Goal: Transaction & Acquisition: Purchase product/service

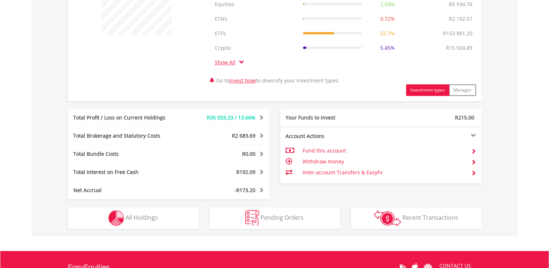
scroll to position [367, 0]
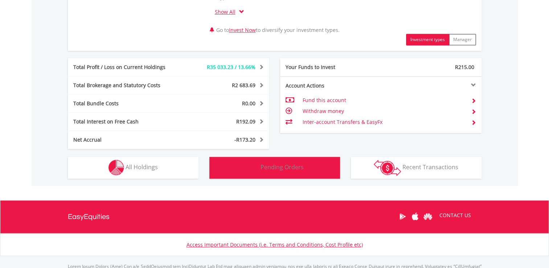
click at [302, 169] on span "Pending Orders" at bounding box center [282, 167] width 43 height 8
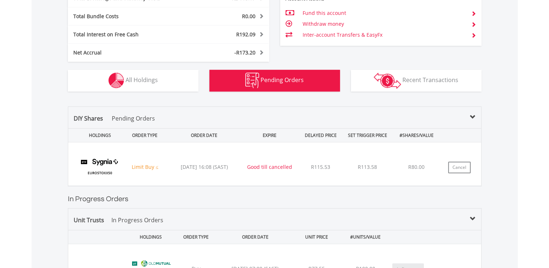
scroll to position [451, 0]
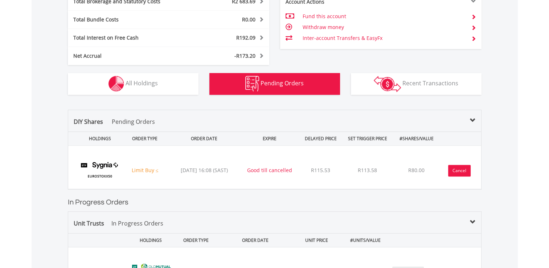
click at [457, 169] on button "Cancel" at bounding box center [459, 171] width 23 height 12
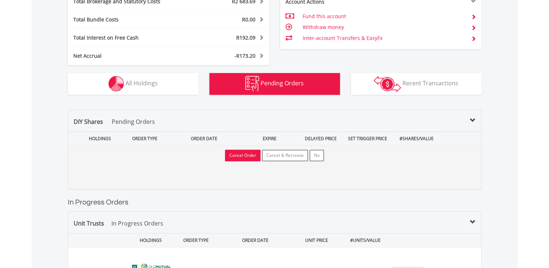
click at [249, 155] on button "Cancel Order" at bounding box center [243, 156] width 36 height 12
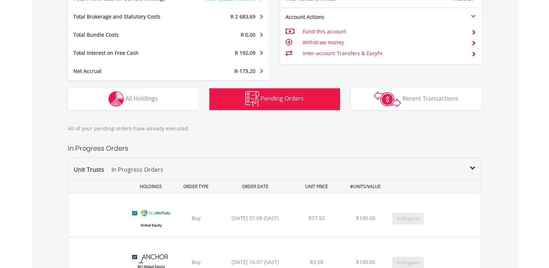
scroll to position [342, 0]
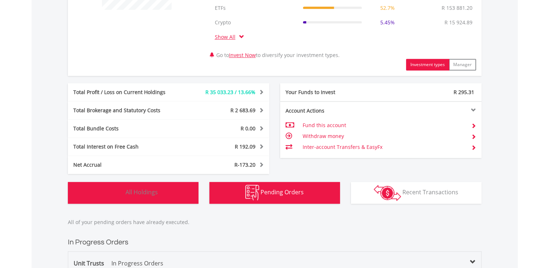
click at [158, 190] on button "Holdings All Holdings" at bounding box center [133, 193] width 131 height 22
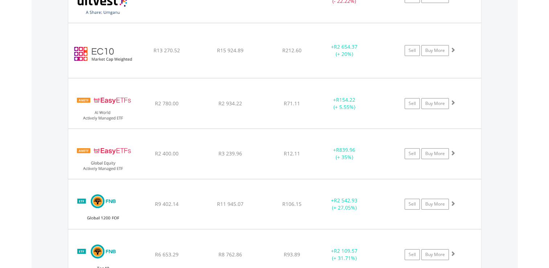
scroll to position [748, 0]
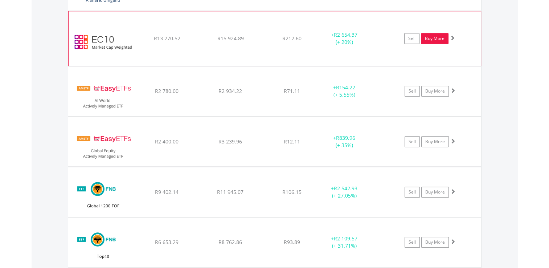
drag, startPoint x: 434, startPoint y: 32, endPoint x: 446, endPoint y: 32, distance: 12.0
click at [434, 33] on link "Buy More" at bounding box center [435, 38] width 28 height 11
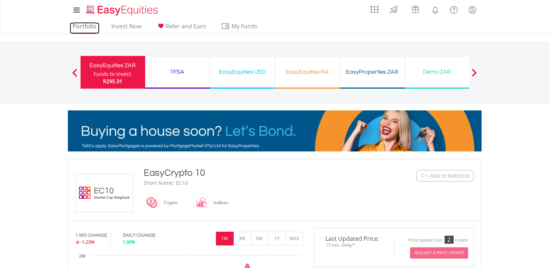
click at [79, 27] on link "Portfolio" at bounding box center [85, 28] width 30 height 11
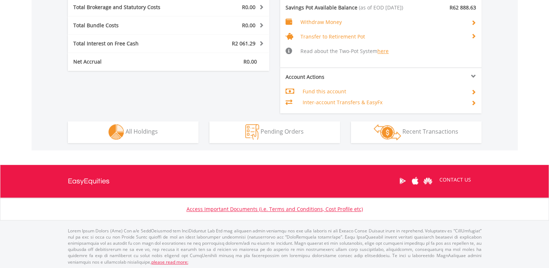
scroll to position [417, 0]
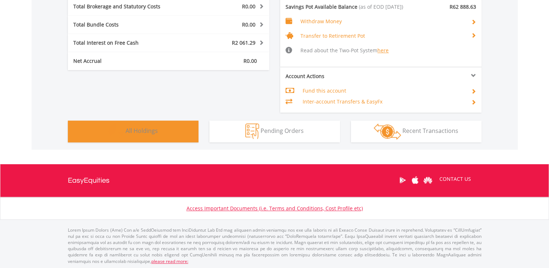
click at [191, 133] on button "Holdings All Holdings" at bounding box center [133, 131] width 131 height 22
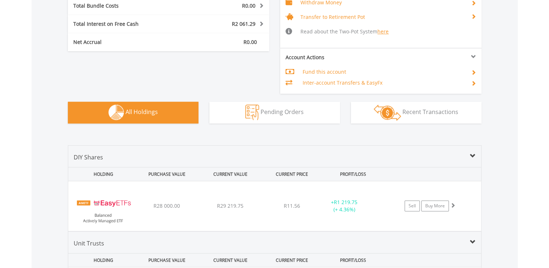
scroll to position [436, 0]
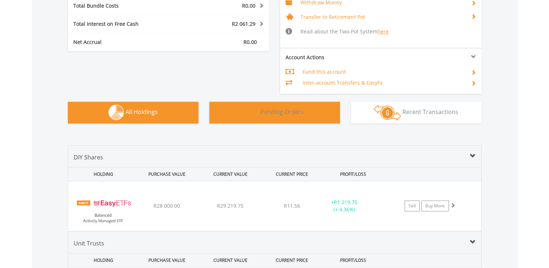
click at [278, 111] on span "Pending Orders" at bounding box center [282, 112] width 43 height 8
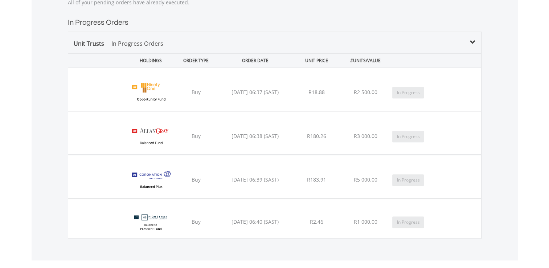
scroll to position [428, 0]
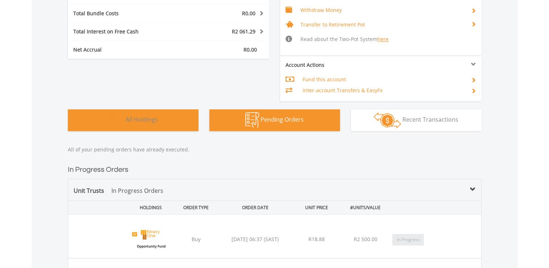
click at [139, 117] on span "All Holdings" at bounding box center [142, 119] width 32 height 8
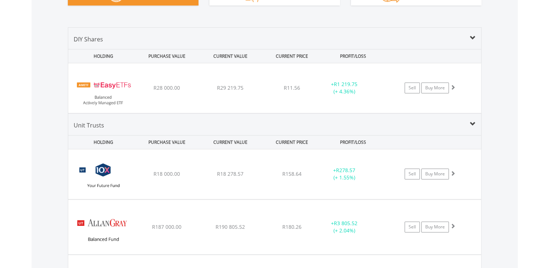
scroll to position [537, 0]
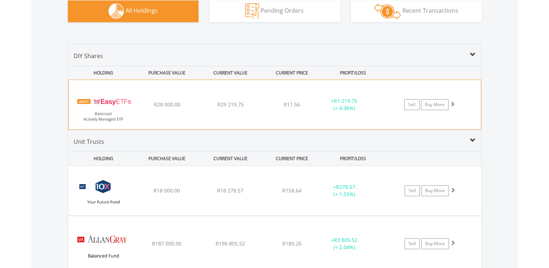
click at [452, 103] on span at bounding box center [452, 103] width 5 height 5
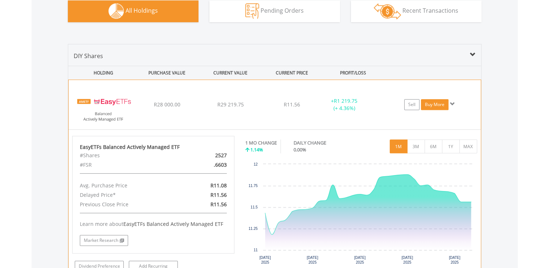
click at [436, 102] on link "Buy More" at bounding box center [435, 104] width 28 height 11
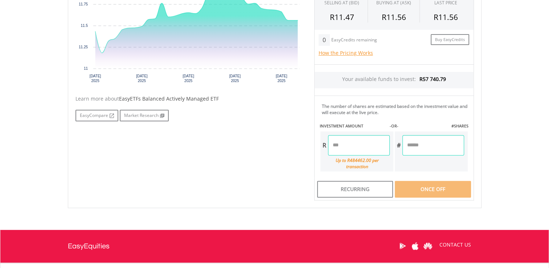
scroll to position [290, 0]
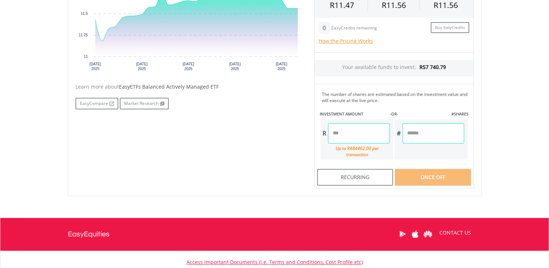
click at [360, 132] on input "number" at bounding box center [359, 133] width 62 height 20
click at [503, 118] on body "My Investments Invest Now New Listings Sell My Recurring Investments Pending Or…" at bounding box center [274, 19] width 549 height 619
type input "*******"
type input "********"
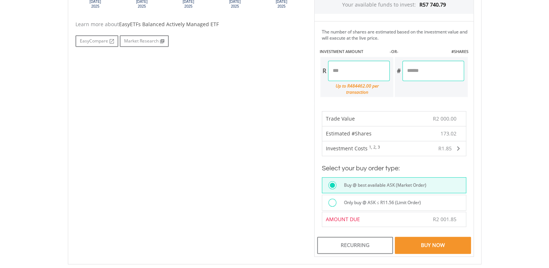
scroll to position [472, 0]
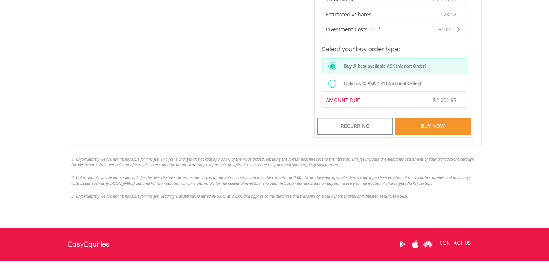
click at [405, 79] on label "Only buy @ ASK ≤ R11.56 (Limit Order)" at bounding box center [380, 83] width 81 height 8
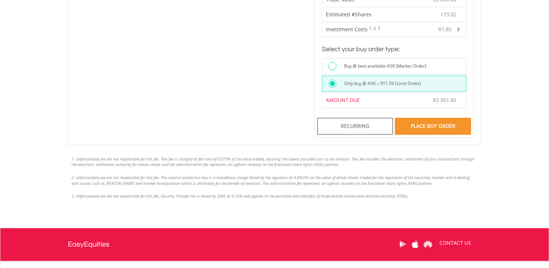
click at [447, 118] on div "Place Buy Order" at bounding box center [433, 126] width 76 height 17
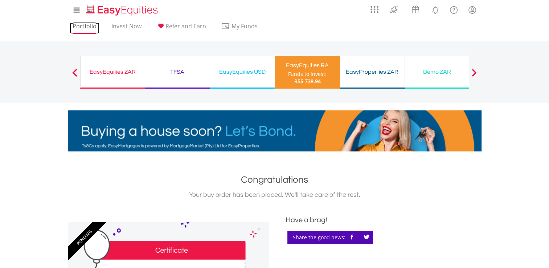
click at [86, 29] on link "Portfolio" at bounding box center [85, 28] width 30 height 11
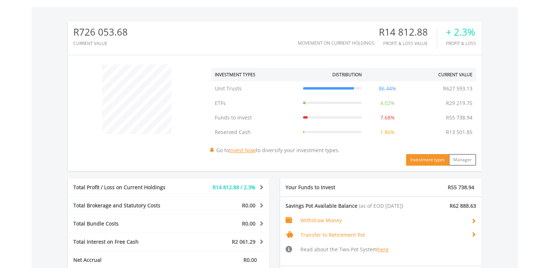
scroll to position [417, 0]
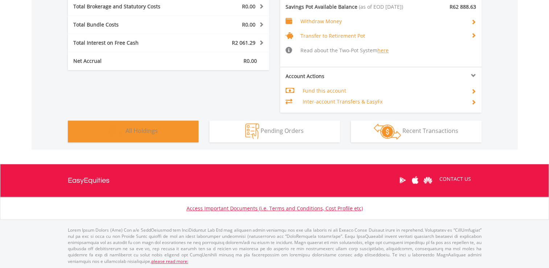
click at [173, 127] on button "Holdings All Holdings" at bounding box center [133, 131] width 131 height 22
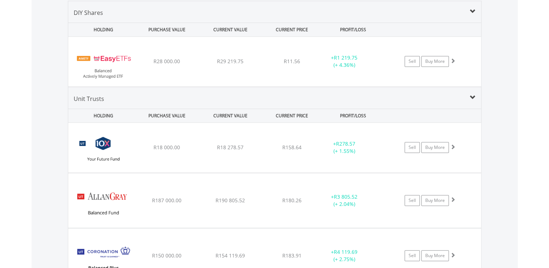
scroll to position [435, 0]
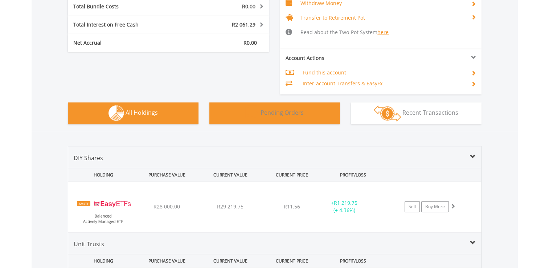
click at [296, 113] on span "Pending Orders" at bounding box center [282, 113] width 43 height 8
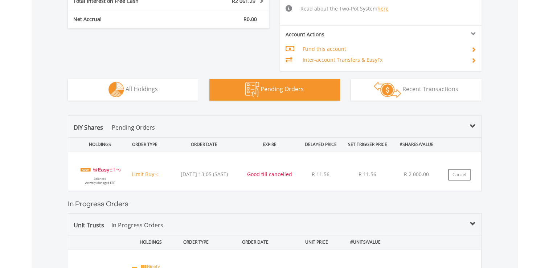
scroll to position [428, 0]
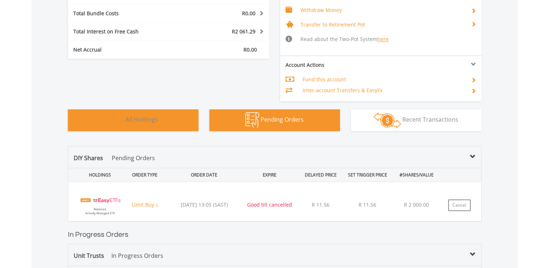
click at [151, 118] on span "All Holdings" at bounding box center [142, 119] width 32 height 8
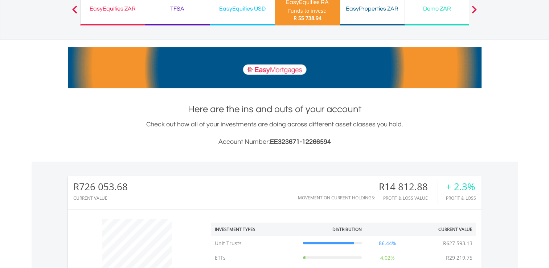
scroll to position [0, 0]
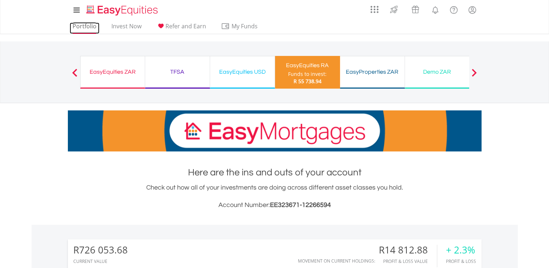
click at [86, 27] on link "Portfolio" at bounding box center [85, 28] width 30 height 11
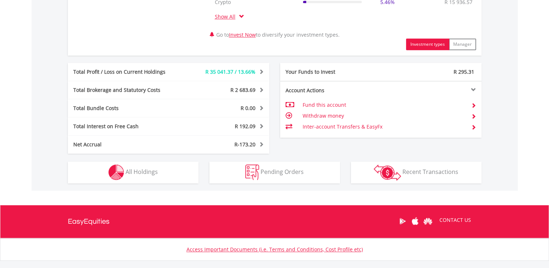
scroll to position [403, 0]
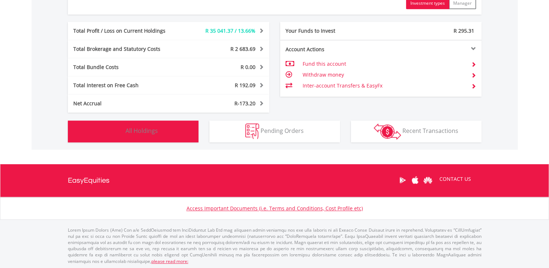
click at [176, 132] on button "Holdings All Holdings" at bounding box center [133, 131] width 131 height 22
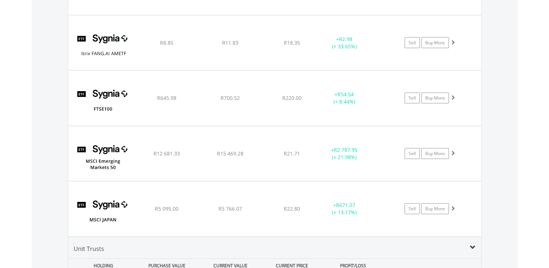
scroll to position [1619, 0]
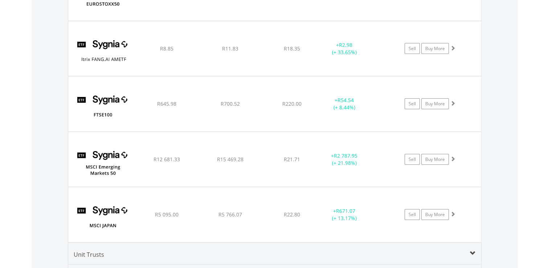
drag, startPoint x: 454, startPoint y: 155, endPoint x: 488, endPoint y: 155, distance: 33.8
click at [454, 156] on span at bounding box center [452, 158] width 5 height 5
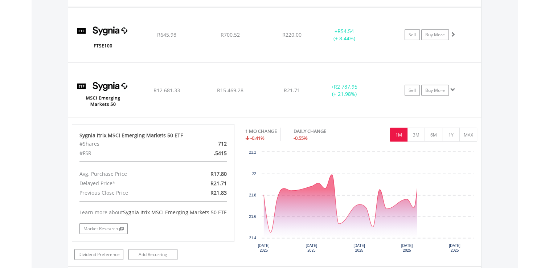
scroll to position [1692, 0]
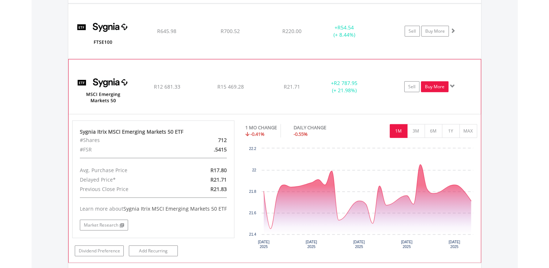
click at [441, 81] on link "Buy More" at bounding box center [435, 86] width 28 height 11
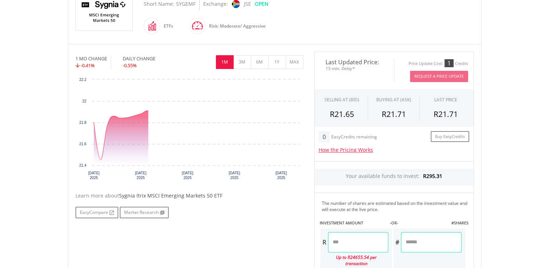
scroll to position [218, 0]
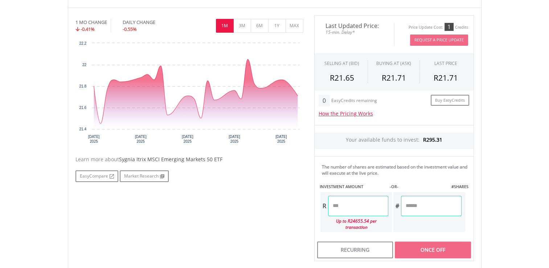
click at [367, 201] on input "number" at bounding box center [358, 206] width 60 height 20
click at [507, 178] on body "My Investments Invest Now New Listings Sell My Recurring Investments Pending Or…" at bounding box center [274, 91] width 549 height 619
type input "******"
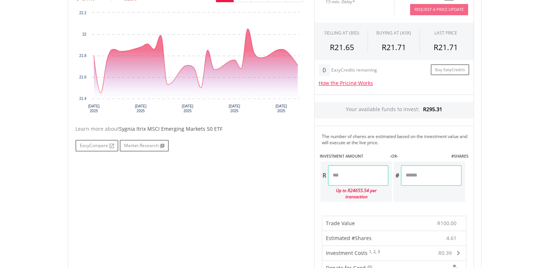
scroll to position [472, 0]
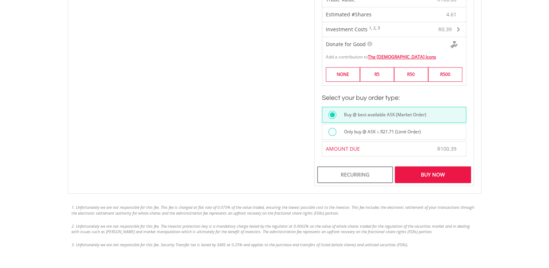
click at [406, 128] on label "Only buy @ ASK ≤ R21.71 (Limit Order)" at bounding box center [380, 132] width 81 height 8
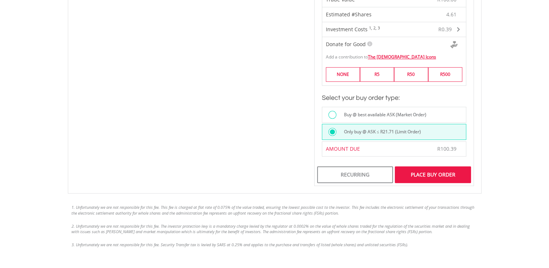
click at [437, 169] on div "Place Buy Order" at bounding box center [433, 174] width 76 height 17
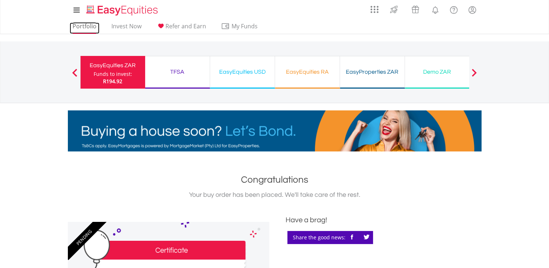
click at [82, 23] on link "Portfolio" at bounding box center [85, 28] width 30 height 11
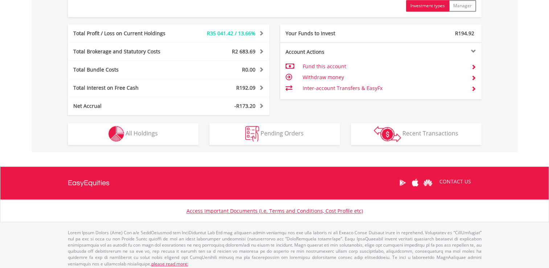
scroll to position [403, 0]
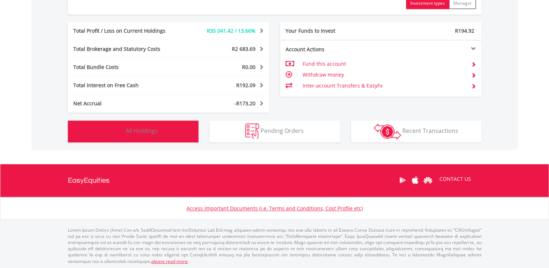
click at [143, 134] on span "All Holdings" at bounding box center [142, 131] width 32 height 8
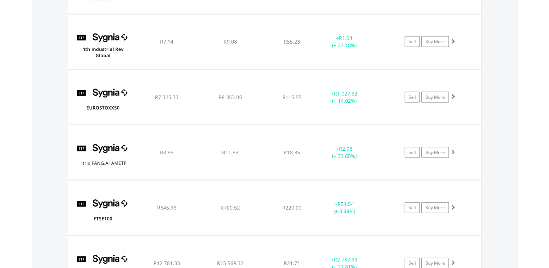
scroll to position [1546, 0]
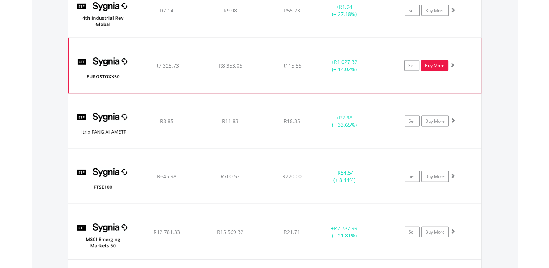
click at [440, 62] on link "Buy More" at bounding box center [435, 65] width 28 height 11
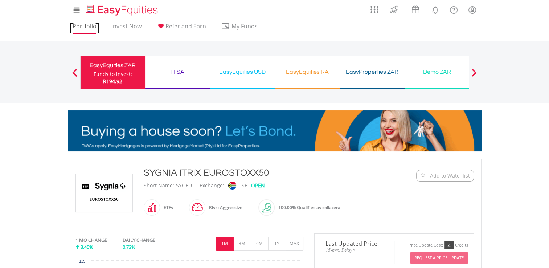
click at [91, 25] on link "Portfolio" at bounding box center [85, 28] width 30 height 11
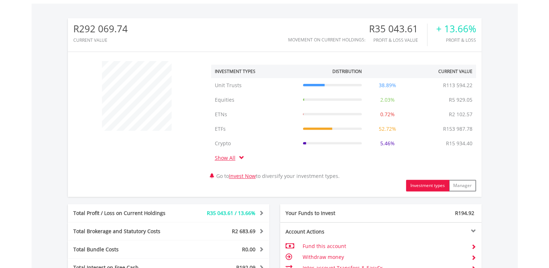
scroll to position [363, 0]
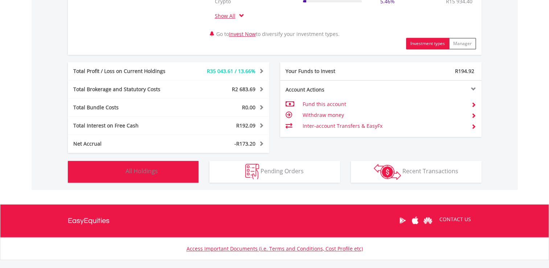
click at [163, 173] on button "Holdings All Holdings" at bounding box center [133, 172] width 131 height 22
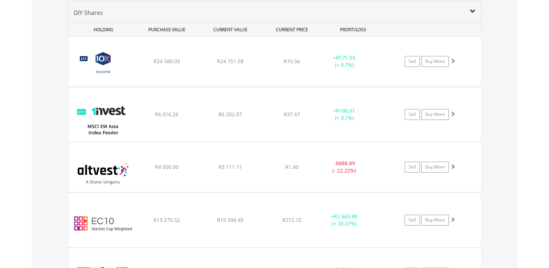
scroll to position [603, 0]
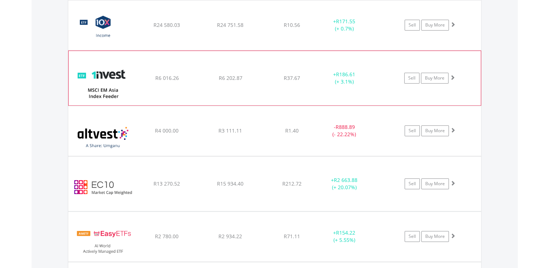
click at [454, 76] on span at bounding box center [452, 77] width 5 height 5
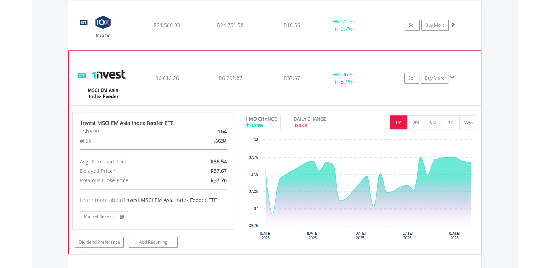
click at [453, 75] on span at bounding box center [452, 77] width 5 height 5
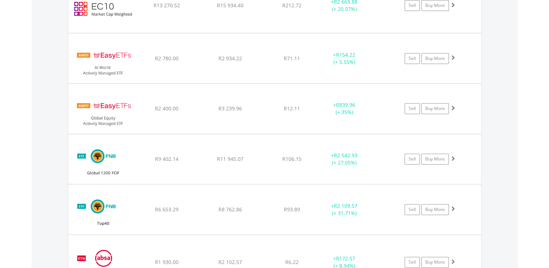
scroll to position [784, 0]
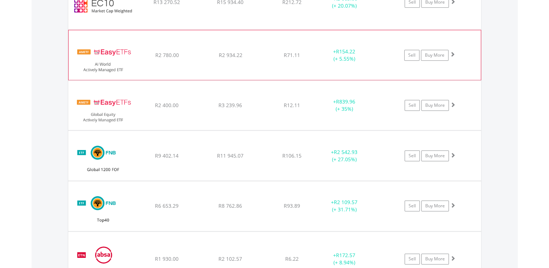
click at [454, 53] on span at bounding box center [452, 54] width 5 height 5
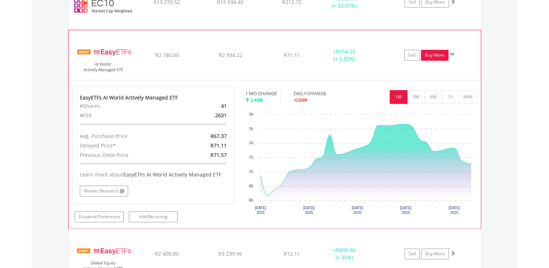
click at [442, 52] on link "Buy More" at bounding box center [435, 55] width 28 height 11
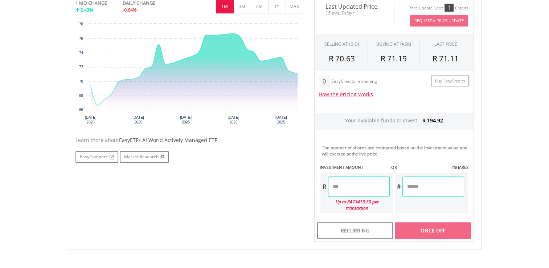
scroll to position [254, 0]
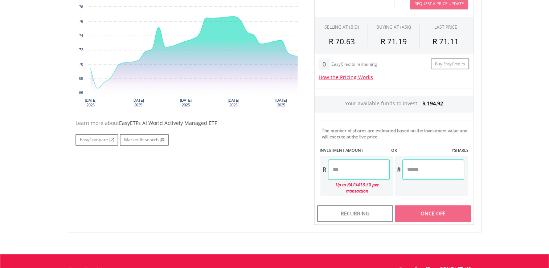
click at [372, 169] on input "number" at bounding box center [359, 169] width 62 height 20
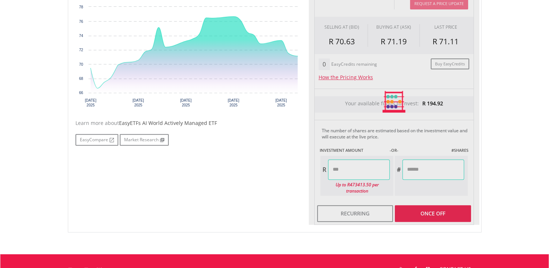
type input "*****"
type input "******"
click at [520, 158] on body "My Investments Invest Now New Listings Sell My Recurring Investments Pending Or…" at bounding box center [274, 55] width 549 height 619
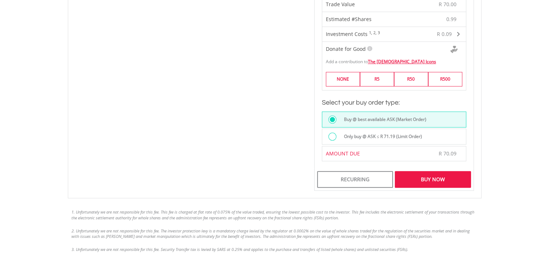
scroll to position [472, 0]
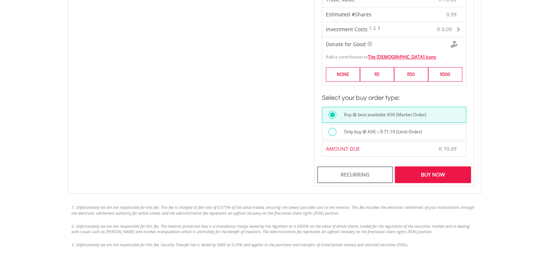
click at [426, 128] on div "Only buy @ ASK ≤ R 71.19 (Limit Order)" at bounding box center [403, 133] width 126 height 10
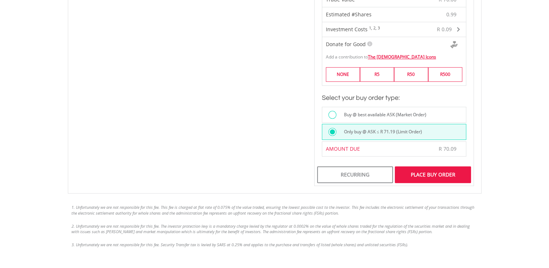
click at [443, 167] on div "Place Buy Order" at bounding box center [433, 174] width 76 height 17
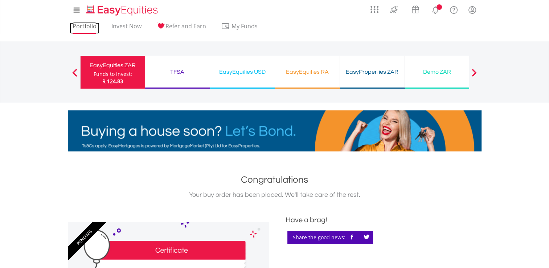
click at [87, 24] on link "Portfolio" at bounding box center [85, 28] width 30 height 11
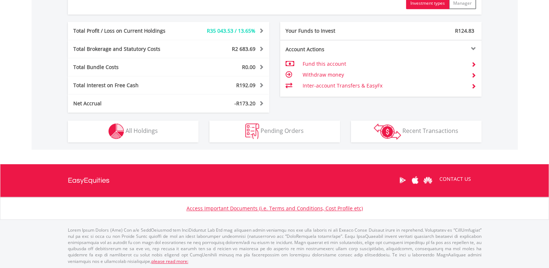
scroll to position [70, 138]
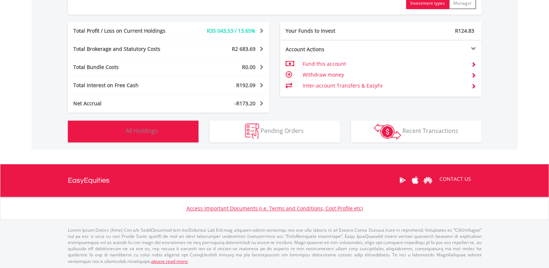
click at [164, 131] on button "Holdings All Holdings" at bounding box center [133, 131] width 131 height 22
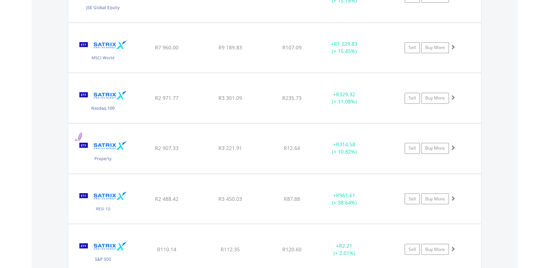
scroll to position [1220, 0]
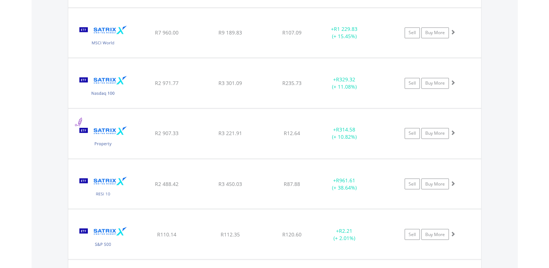
drag, startPoint x: 453, startPoint y: 78, endPoint x: 484, endPoint y: 78, distance: 30.5
click at [454, 80] on span at bounding box center [452, 82] width 5 height 5
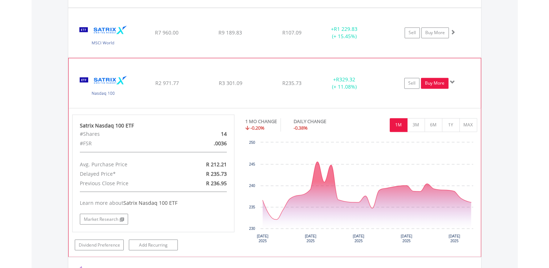
click at [438, 79] on link "Buy More" at bounding box center [435, 83] width 28 height 11
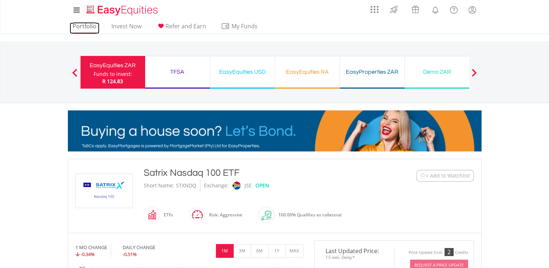
click at [90, 28] on link "Portfolio" at bounding box center [85, 28] width 30 height 11
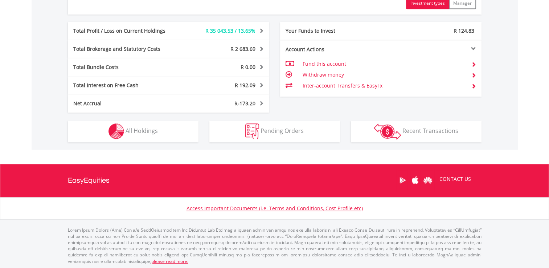
scroll to position [70, 138]
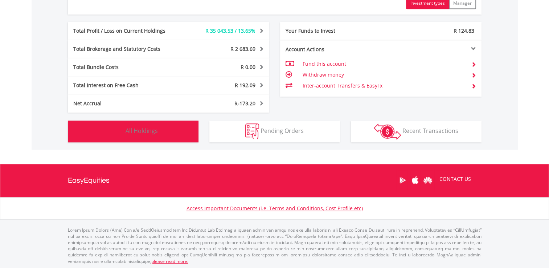
click at [186, 129] on button "Holdings All Holdings" at bounding box center [133, 131] width 131 height 22
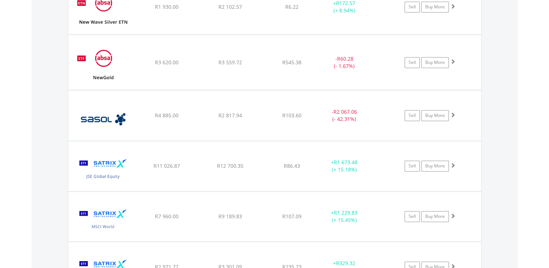
scroll to position [1038, 0]
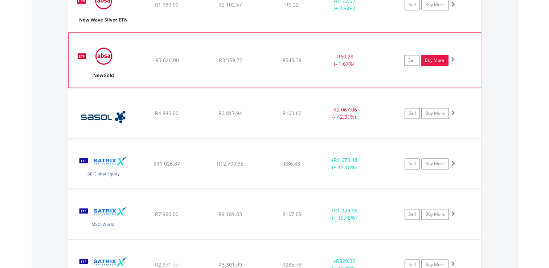
click at [438, 57] on link "Buy More" at bounding box center [435, 60] width 28 height 11
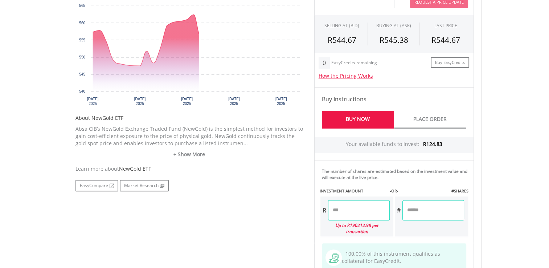
scroll to position [290, 0]
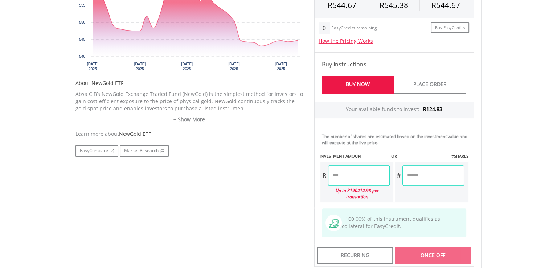
click at [332, 170] on input "number" at bounding box center [359, 175] width 62 height 20
type input "******"
type input "****"
click at [504, 169] on body "My Investments Invest Now New Listings Sell My Recurring Investments Pending Or…" at bounding box center [274, 58] width 549 height 697
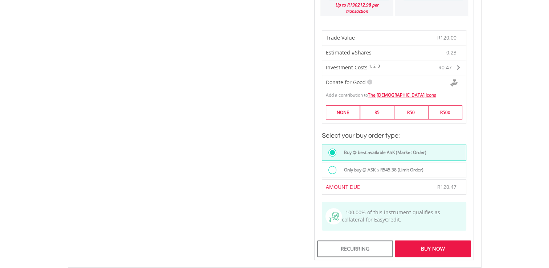
scroll to position [508, 0]
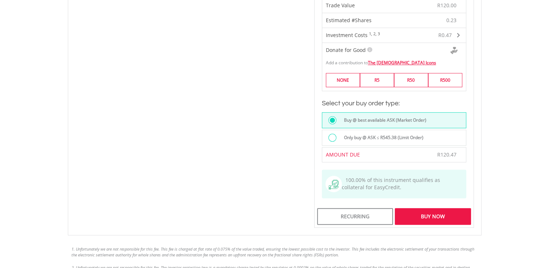
click at [401, 134] on label "Only buy @ ASK ≤ R545.38 (Limit Order)" at bounding box center [382, 138] width 84 height 8
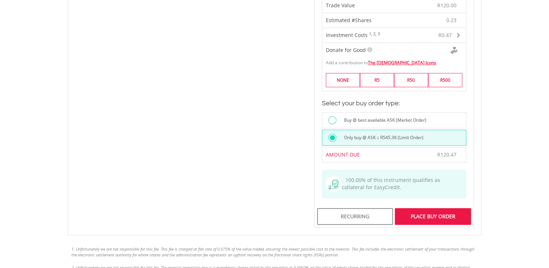
click at [437, 213] on div "Place Buy Order" at bounding box center [433, 216] width 76 height 17
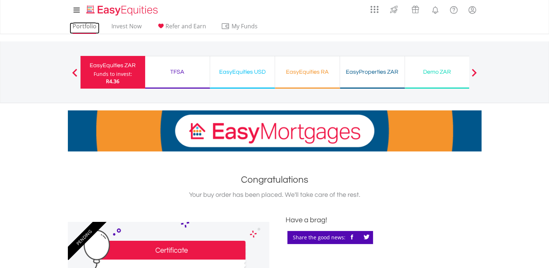
click at [81, 25] on link "Portfolio" at bounding box center [85, 28] width 30 height 11
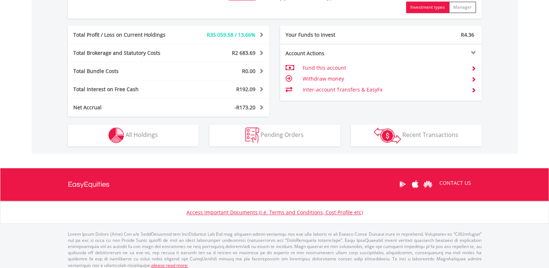
scroll to position [70, 138]
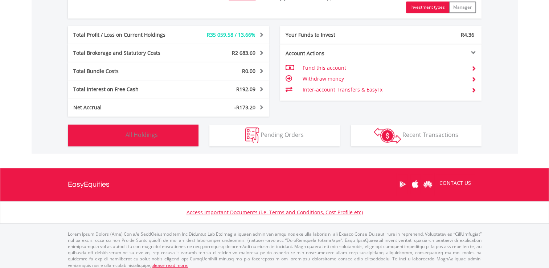
click at [155, 136] on span "All Holdings" at bounding box center [142, 135] width 32 height 8
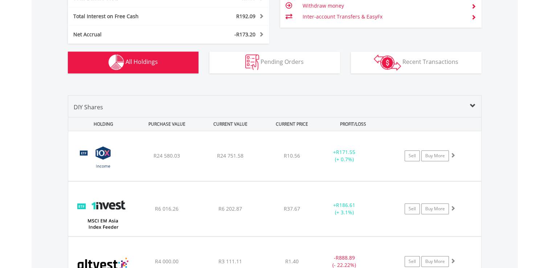
scroll to position [385, 0]
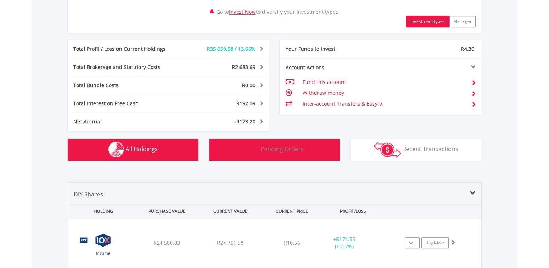
click at [308, 146] on button "Pending Orders Pending Orders" at bounding box center [274, 150] width 131 height 22
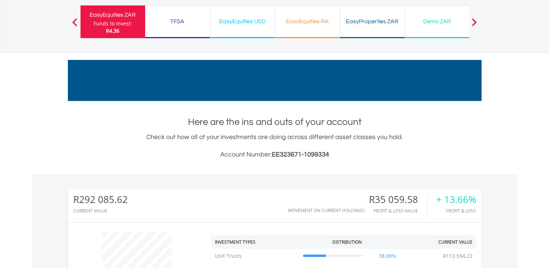
scroll to position [0, 0]
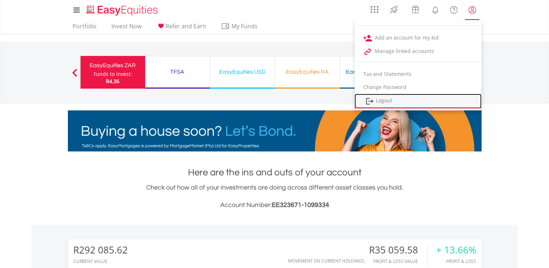
click at [384, 100] on link "Logout" at bounding box center [418, 101] width 127 height 15
